Goal: Information Seeking & Learning: Learn about a topic

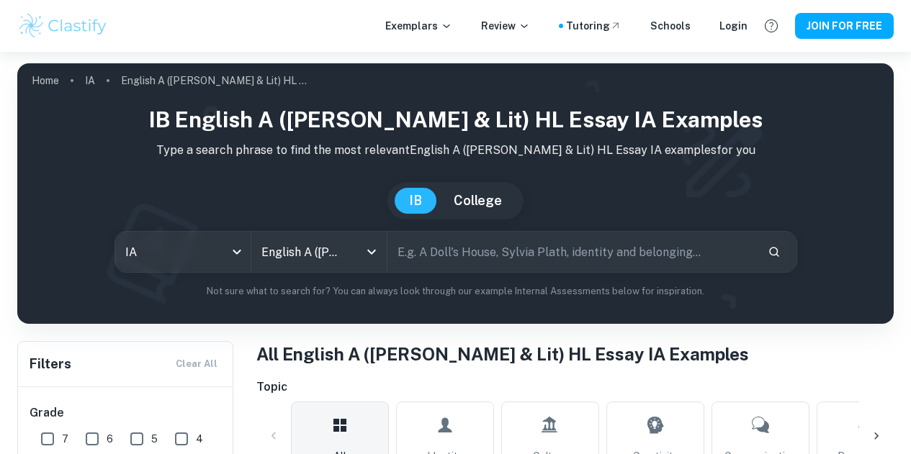
scroll to position [414, 0]
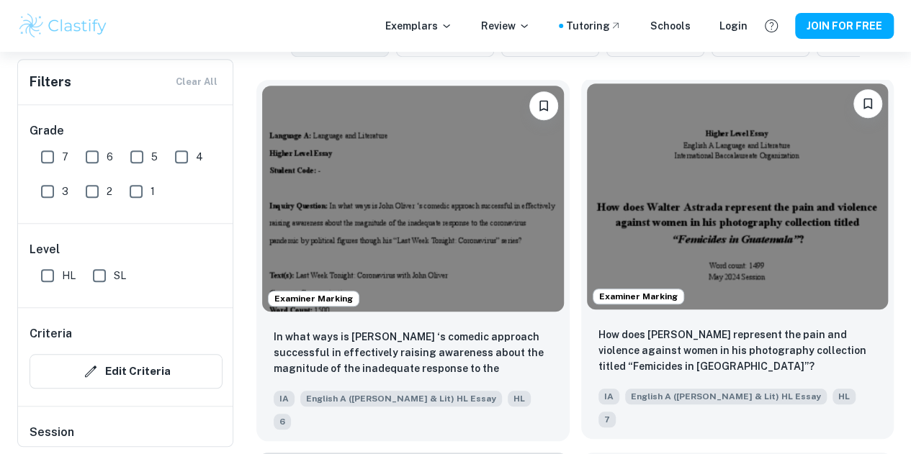
click at [614, 166] on img at bounding box center [738, 197] width 302 height 226
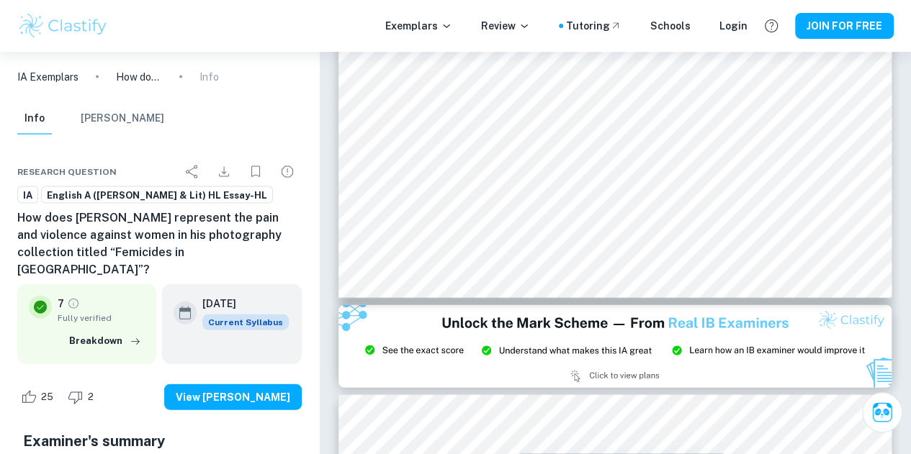
scroll to position [1435, 0]
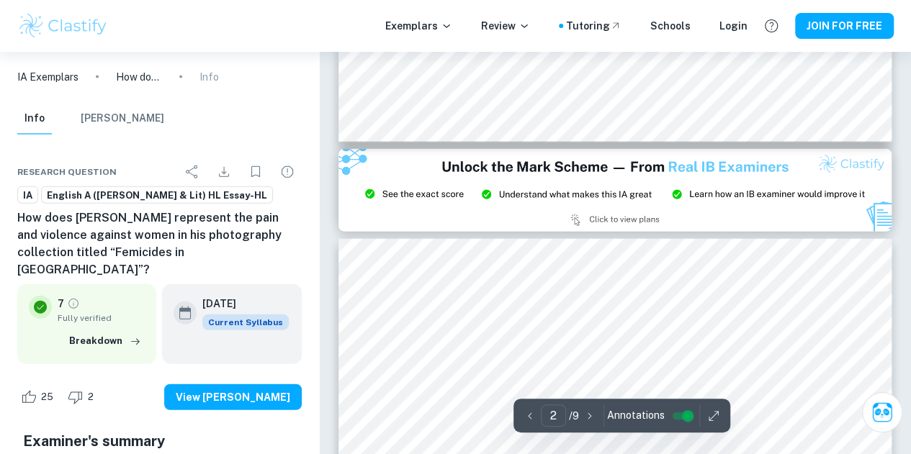
type input "3"
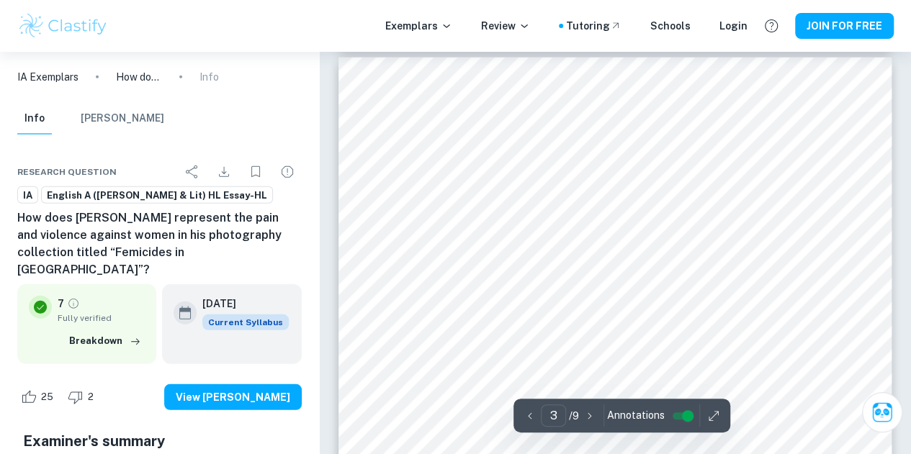
scroll to position [1757, 0]
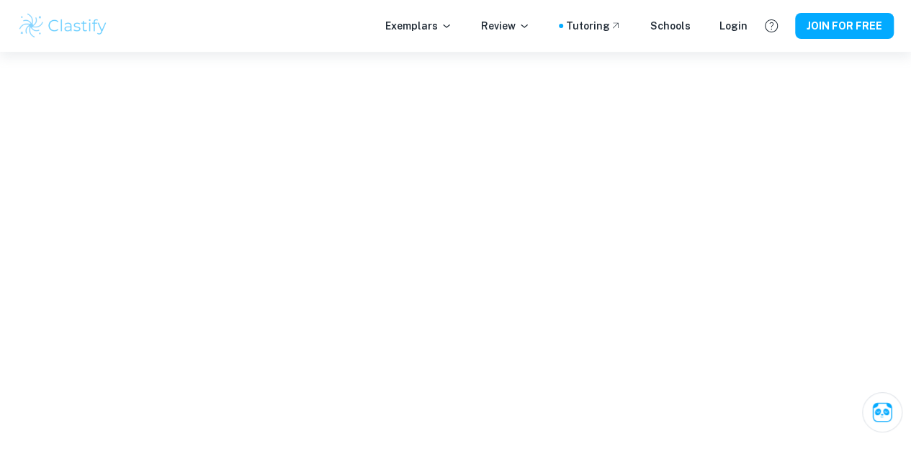
scroll to position [585, 0]
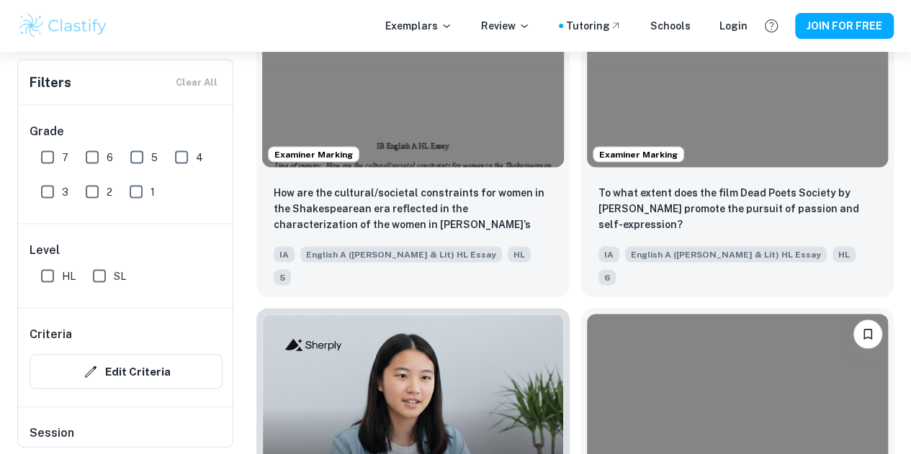
scroll to position [1335, 0]
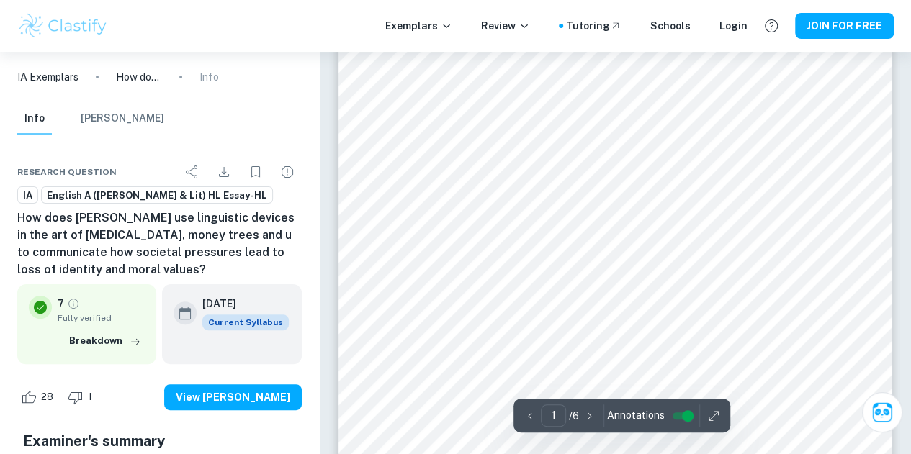
scroll to position [44, 0]
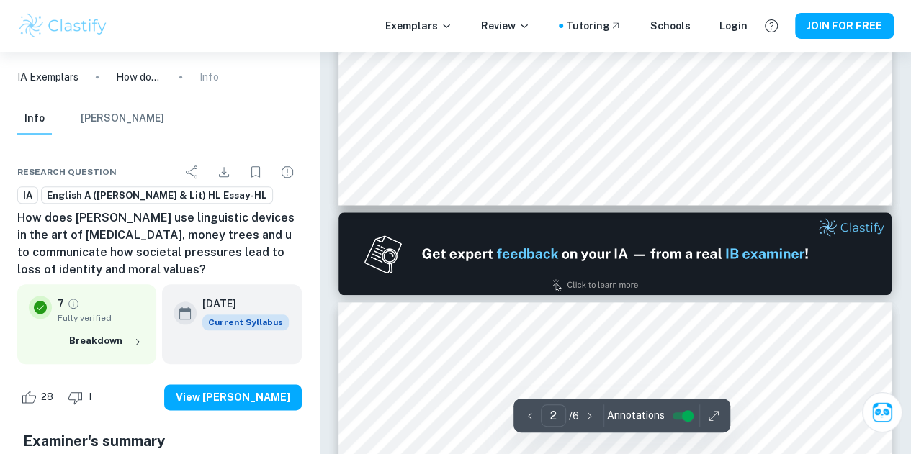
type input "2"
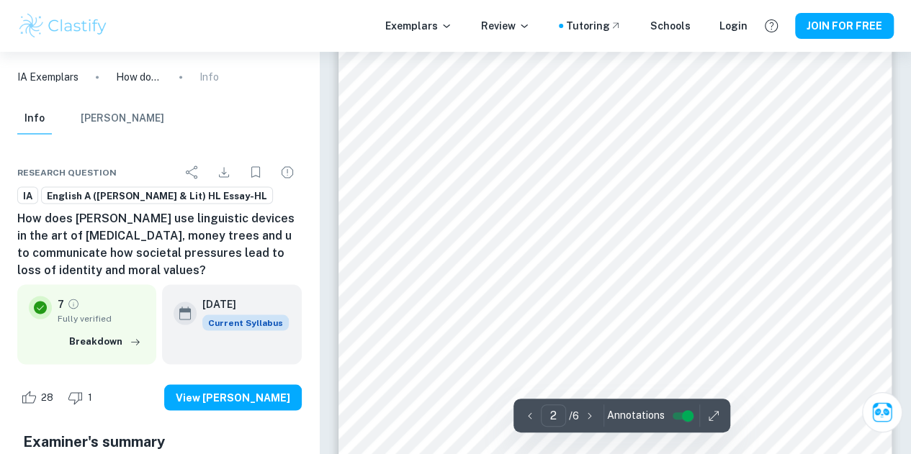
scroll to position [1218, 0]
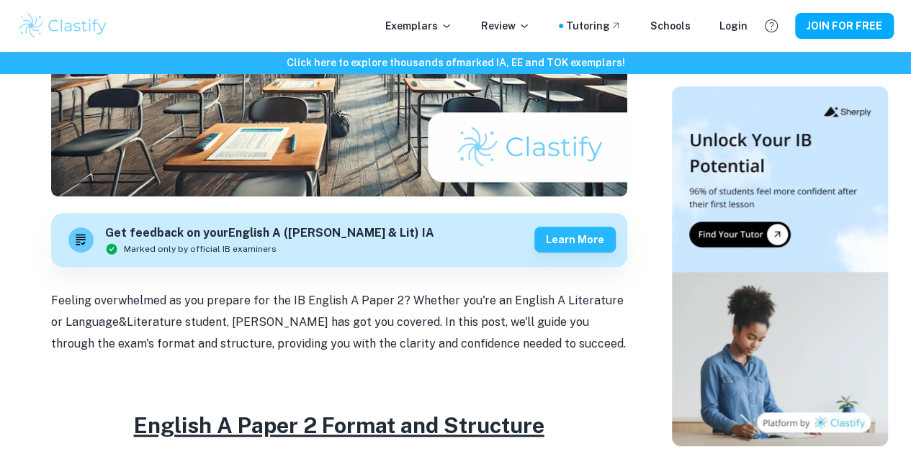
scroll to position [338, 0]
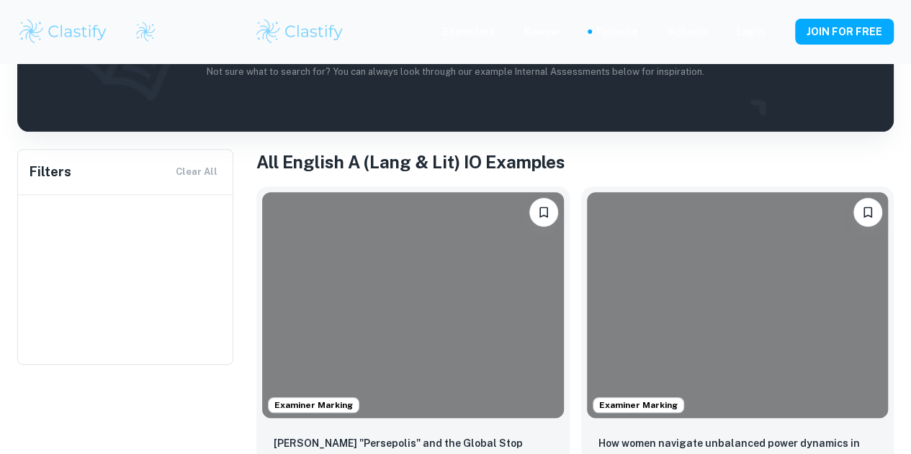
scroll to position [328, 0]
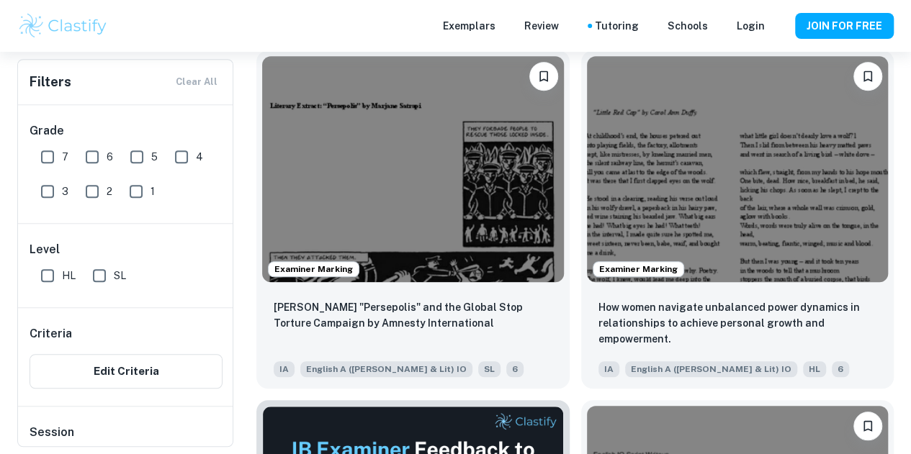
type input "English A (Lang & Lit) IO"
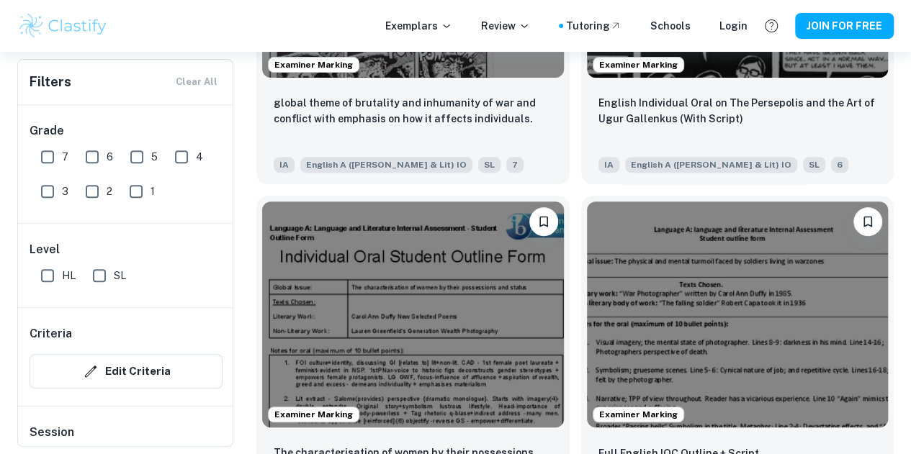
scroll to position [2983, 0]
